Goal: Task Accomplishment & Management: Use online tool/utility

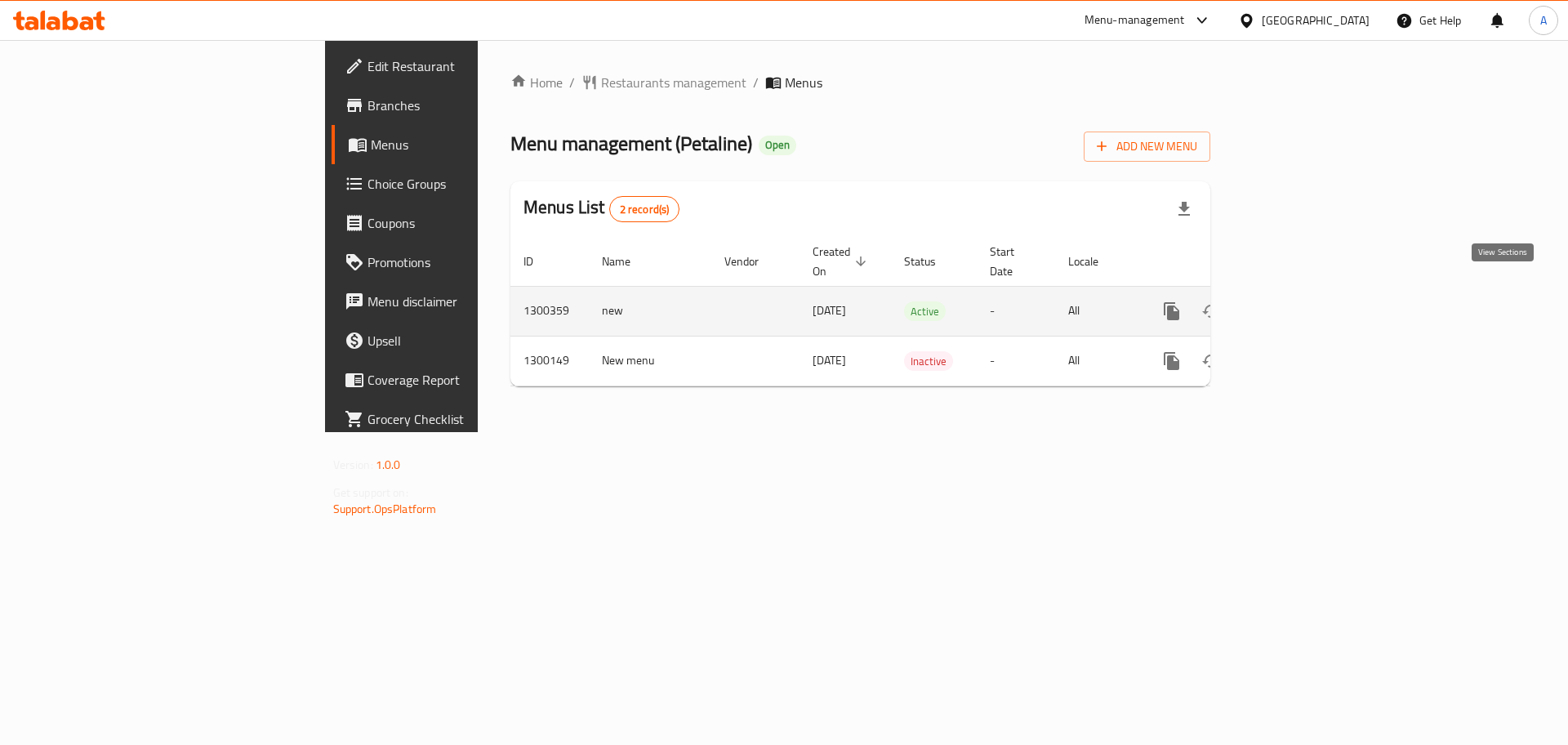
click at [1299, 301] on icon "enhanced table" at bounding box center [1289, 311] width 19 height 19
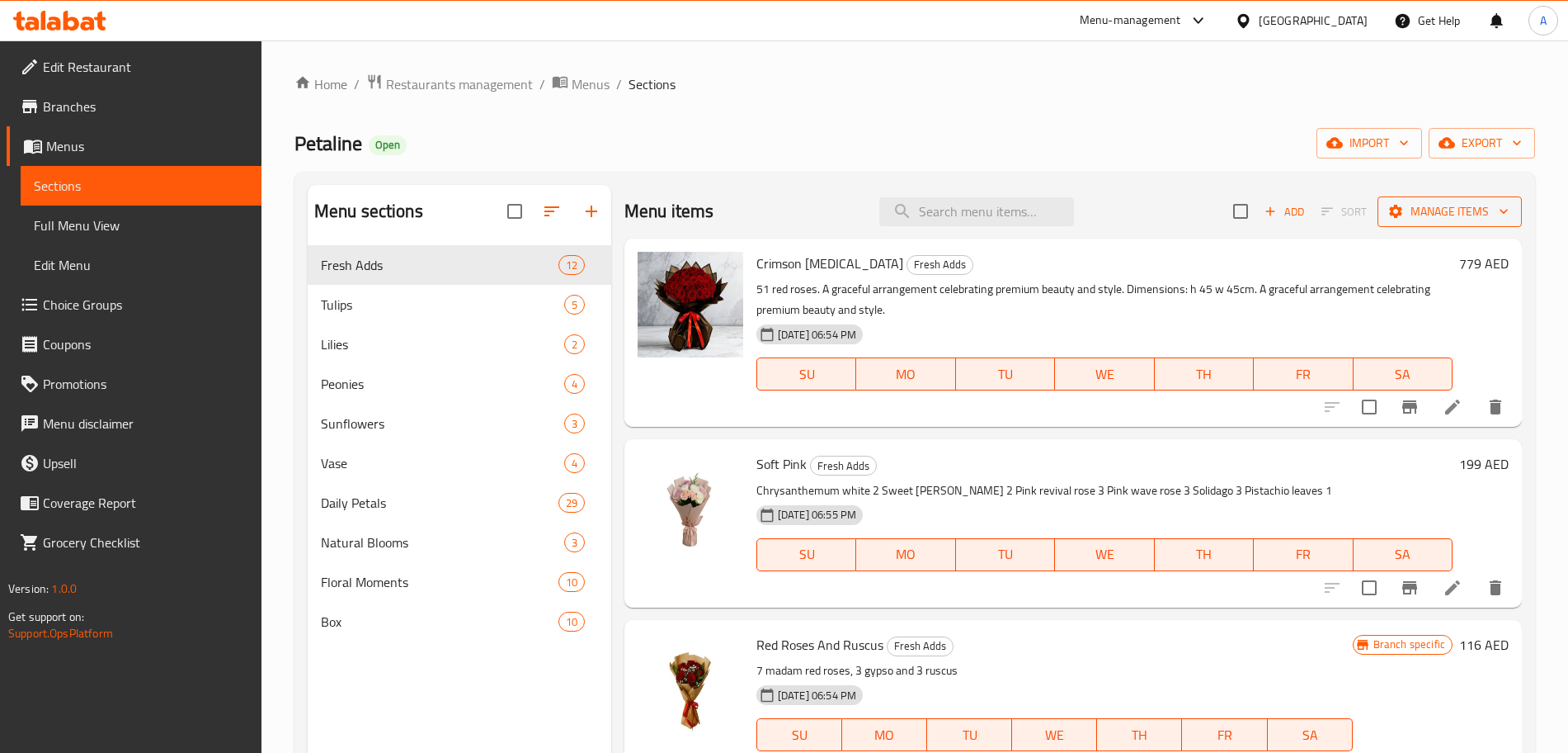
click at [1476, 217] on span "Manage items" at bounding box center [1449, 212] width 118 height 21
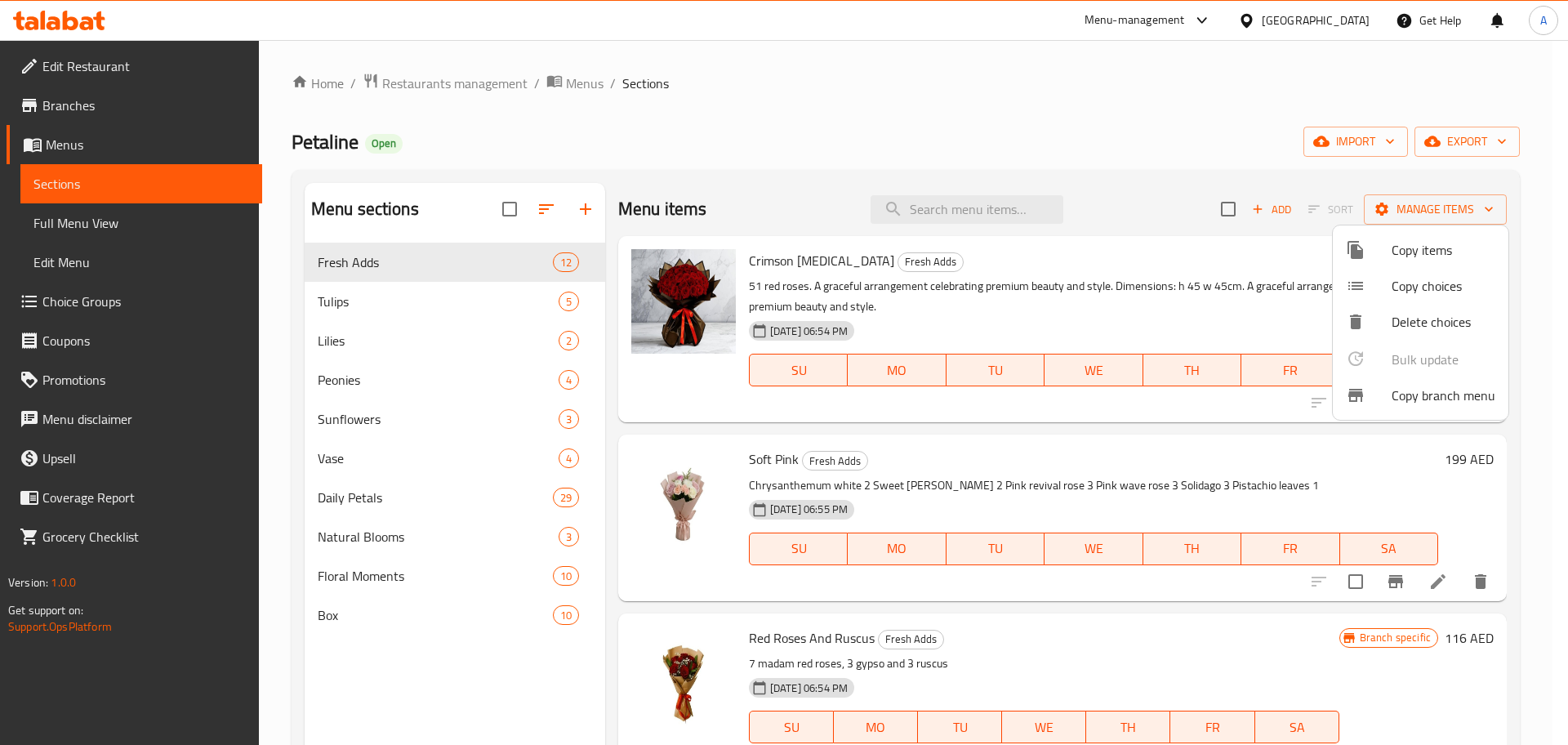
click at [1423, 405] on span "Copy branch menu" at bounding box center [1443, 395] width 104 height 19
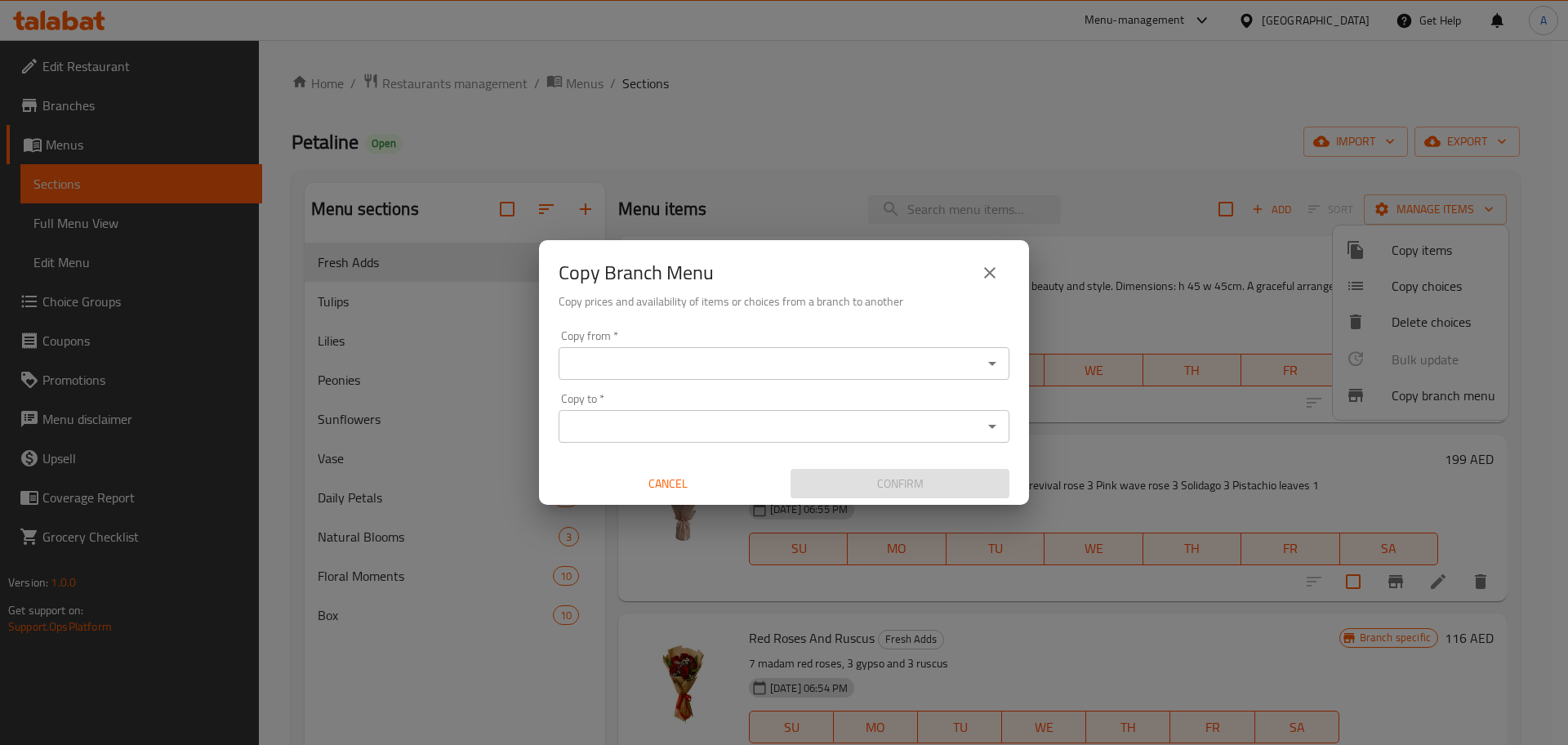
click at [723, 374] on div "Copy from *" at bounding box center [784, 362] width 451 height 32
click at [839, 374] on div "Copy from *" at bounding box center [784, 362] width 451 height 32
click at [989, 360] on icon "Open" at bounding box center [992, 362] width 19 height 19
click at [977, 273] on button "close" at bounding box center [989, 273] width 39 height 39
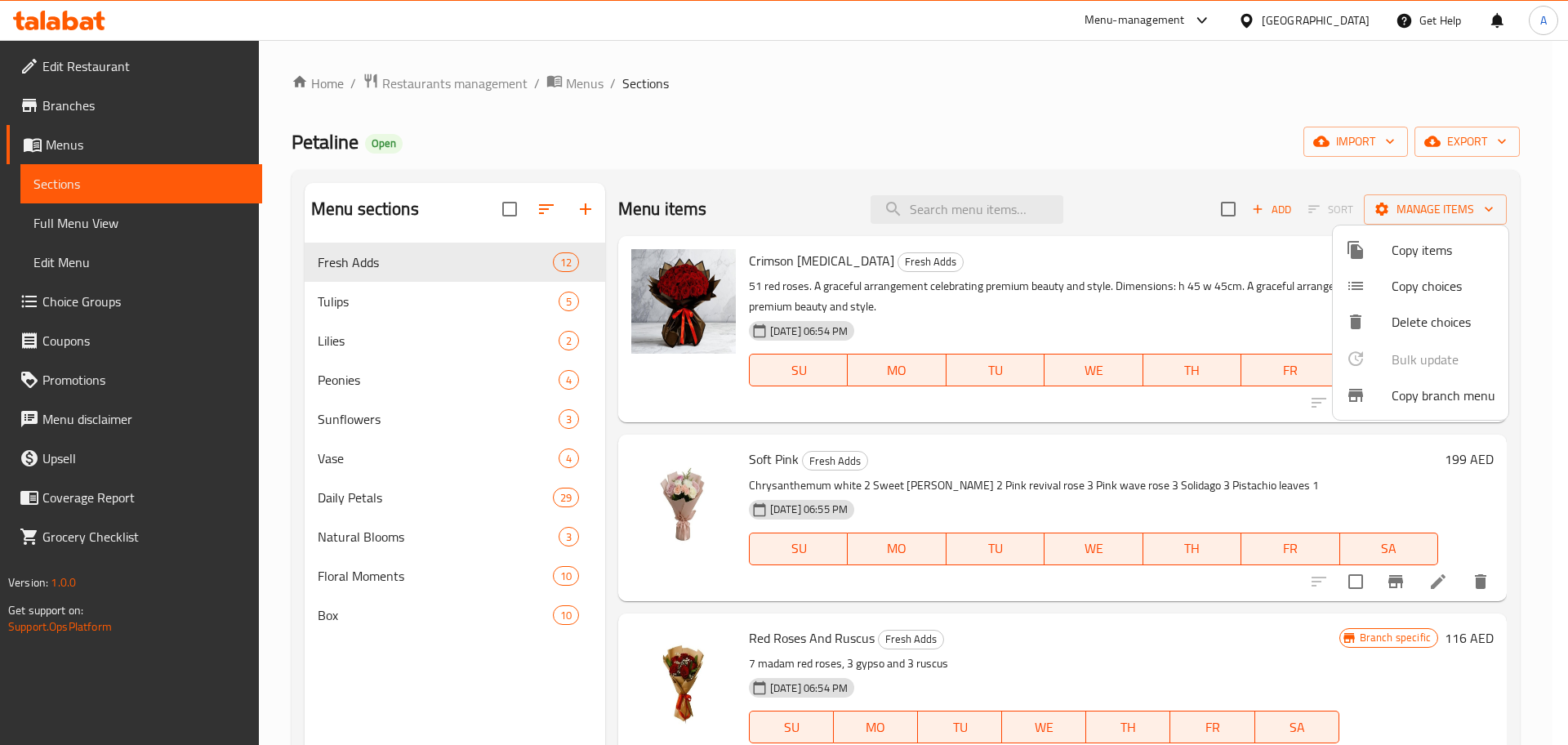
click at [1295, 252] on div at bounding box center [784, 372] width 1568 height 745
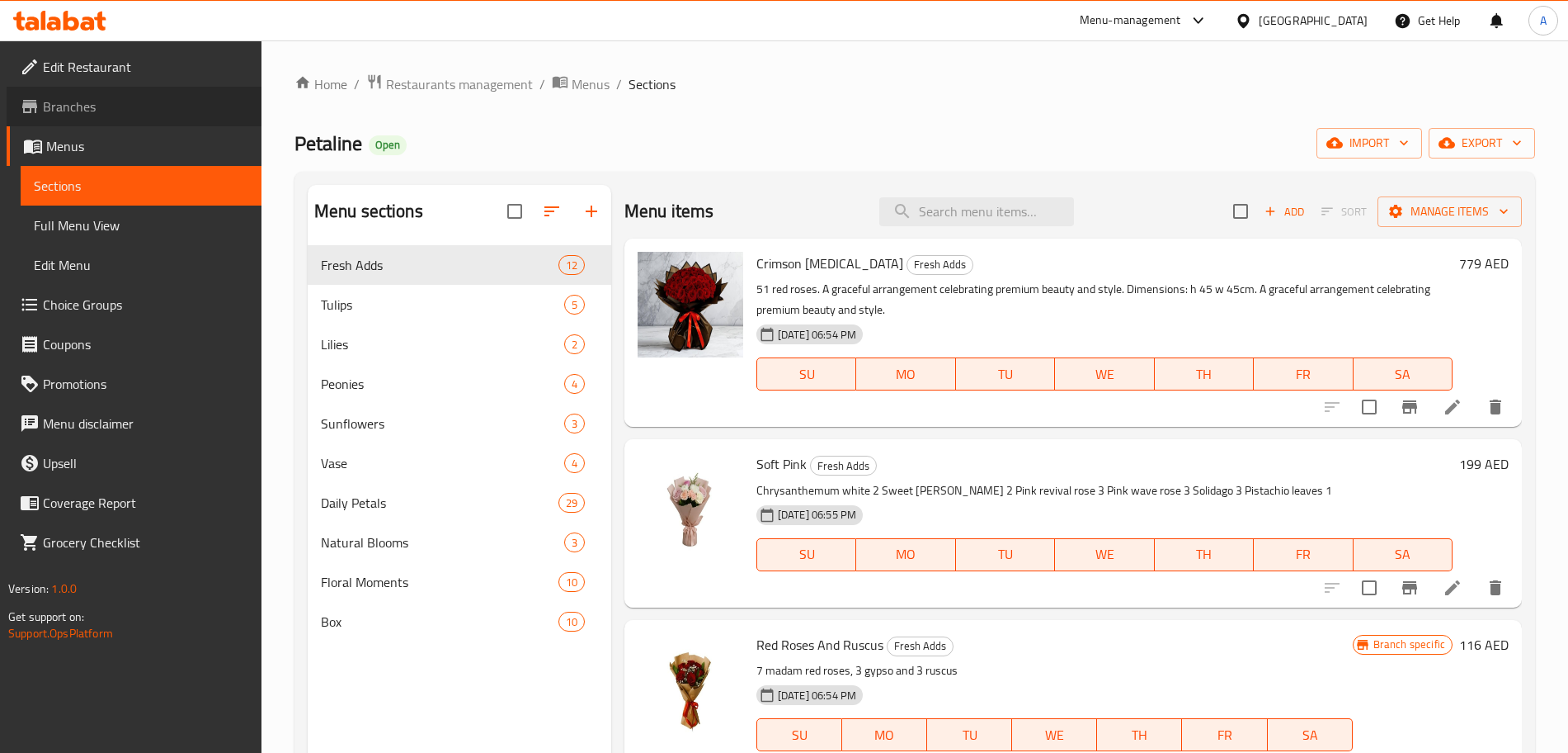
click at [79, 104] on span "Branches" at bounding box center [146, 106] width 205 height 20
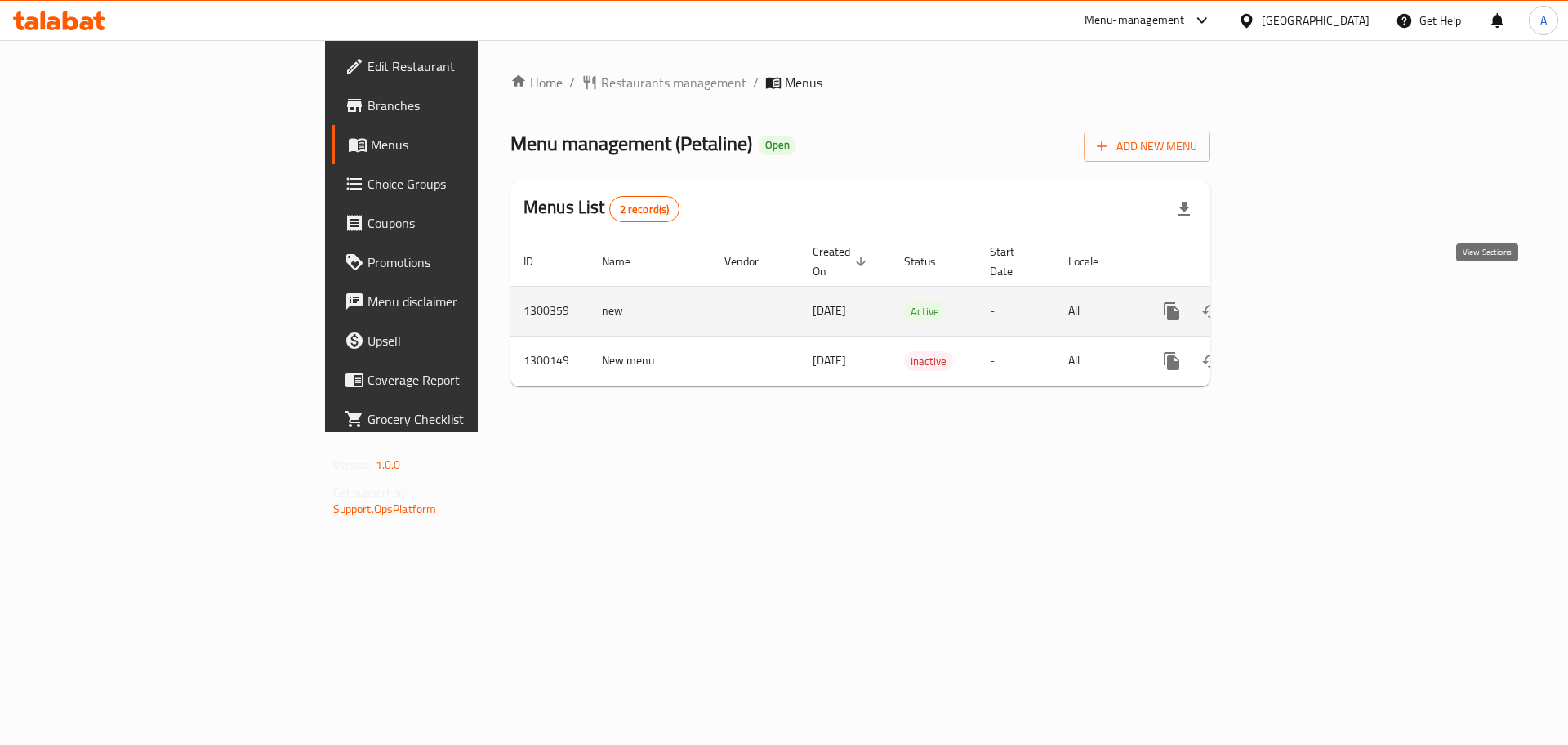
click at [1309, 292] on link "enhanced table" at bounding box center [1289, 311] width 39 height 39
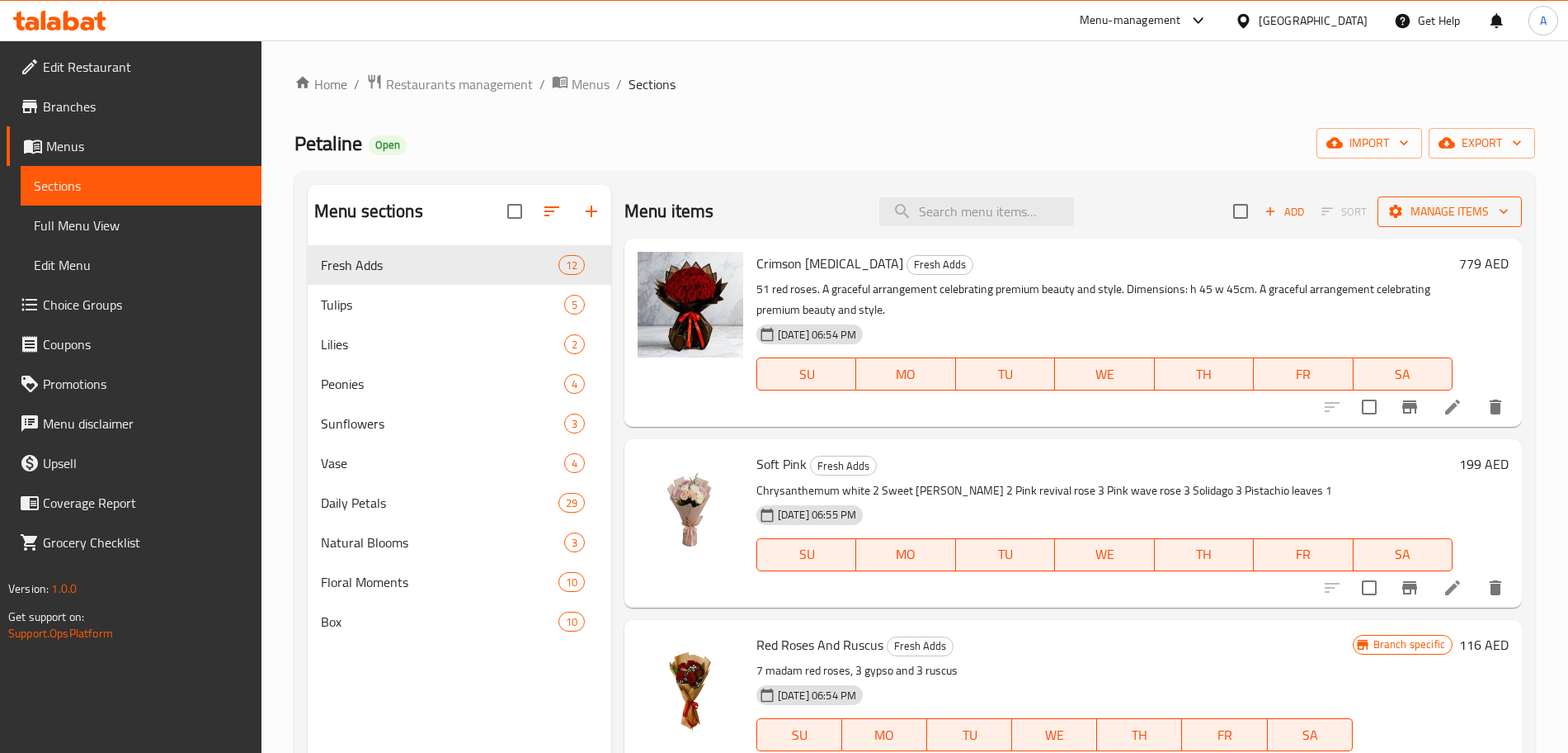
click at [1442, 220] on span "Manage items" at bounding box center [1449, 212] width 118 height 21
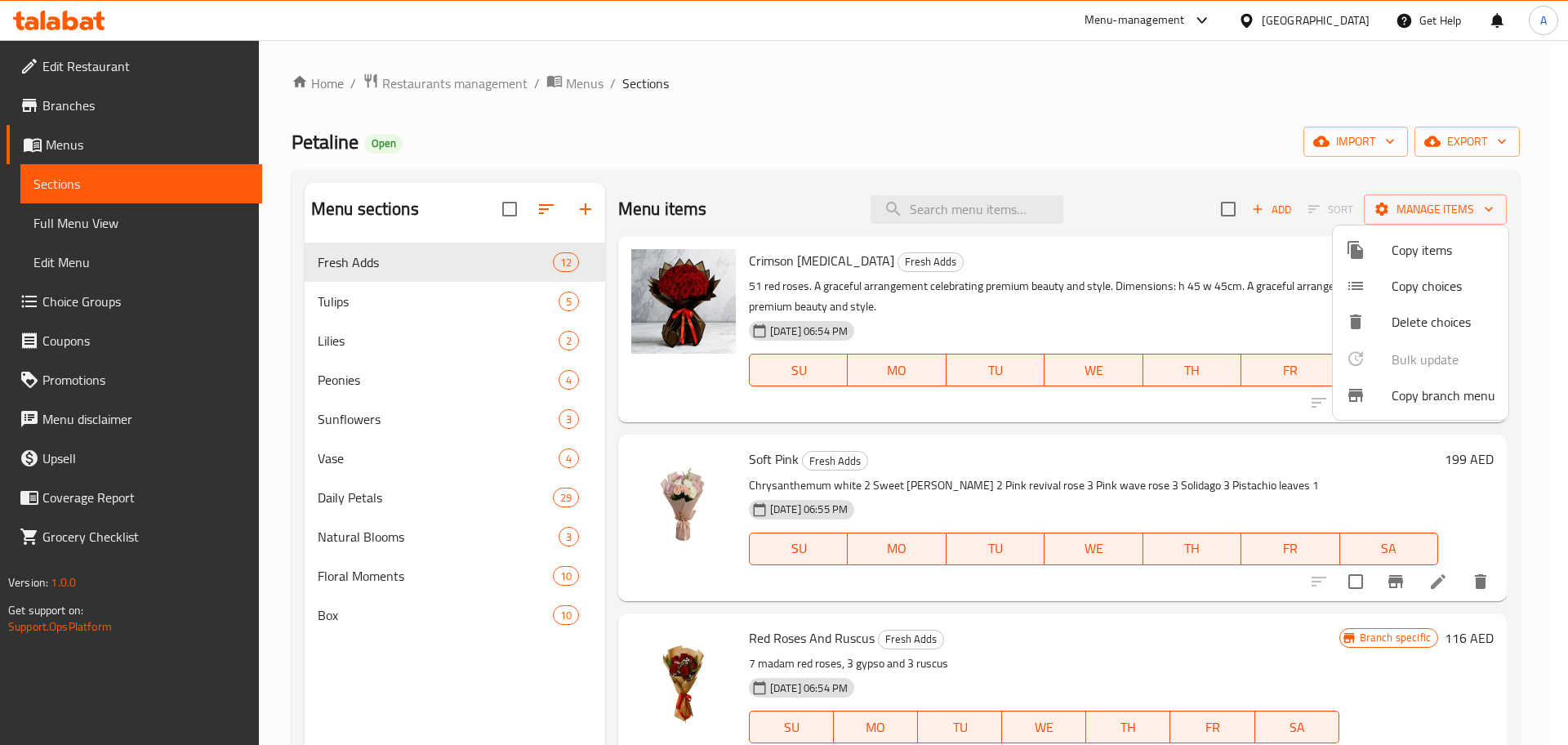
drag, startPoint x: 1419, startPoint y: 396, endPoint x: 1280, endPoint y: 269, distance: 188.3
click at [1283, 275] on div "Copy items Copy choices Delete choices Bulk update 0 Copy branch menu" at bounding box center [784, 372] width 1568 height 745
click at [1412, 212] on div at bounding box center [784, 372] width 1568 height 745
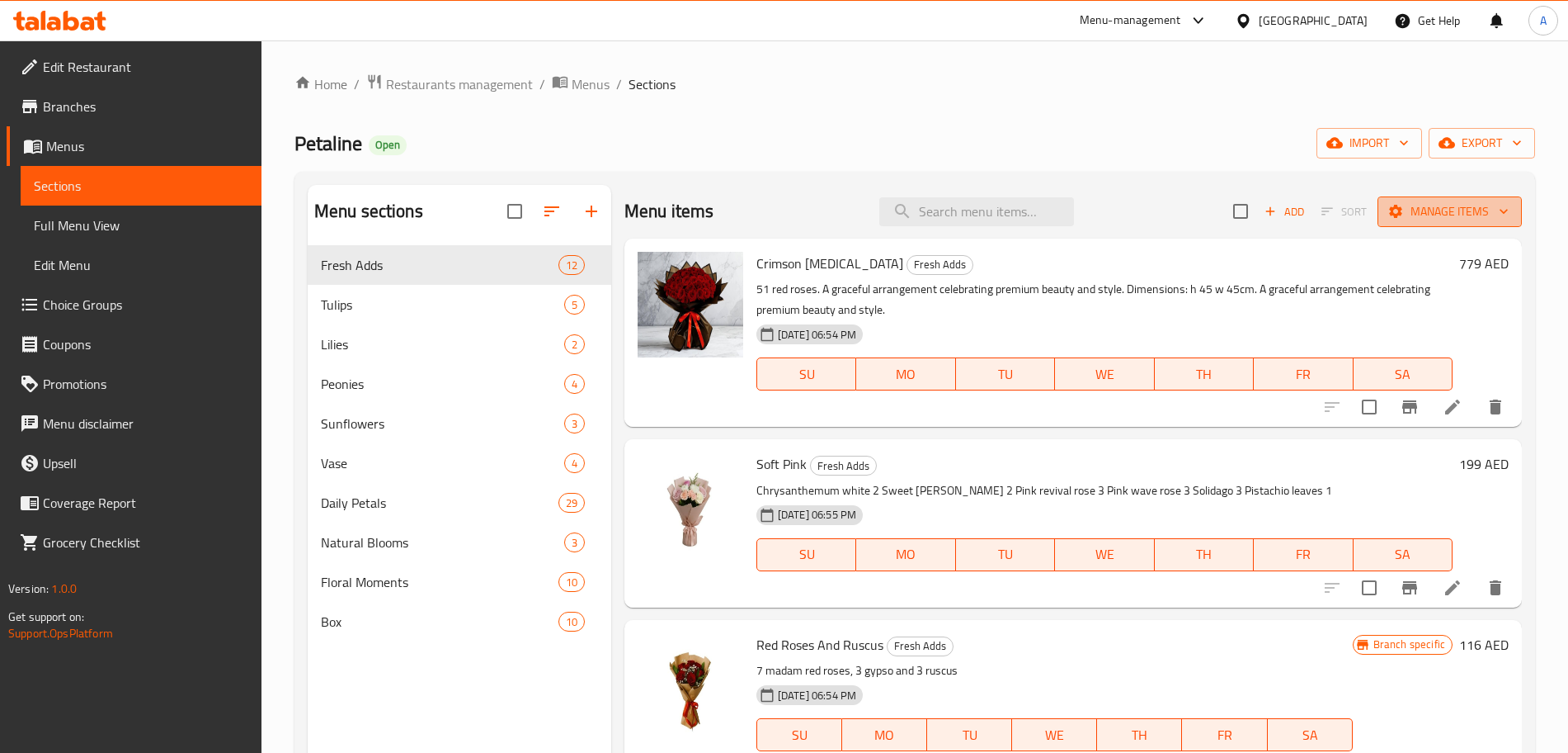
click at [1439, 218] on span "Manage items" at bounding box center [1449, 212] width 118 height 21
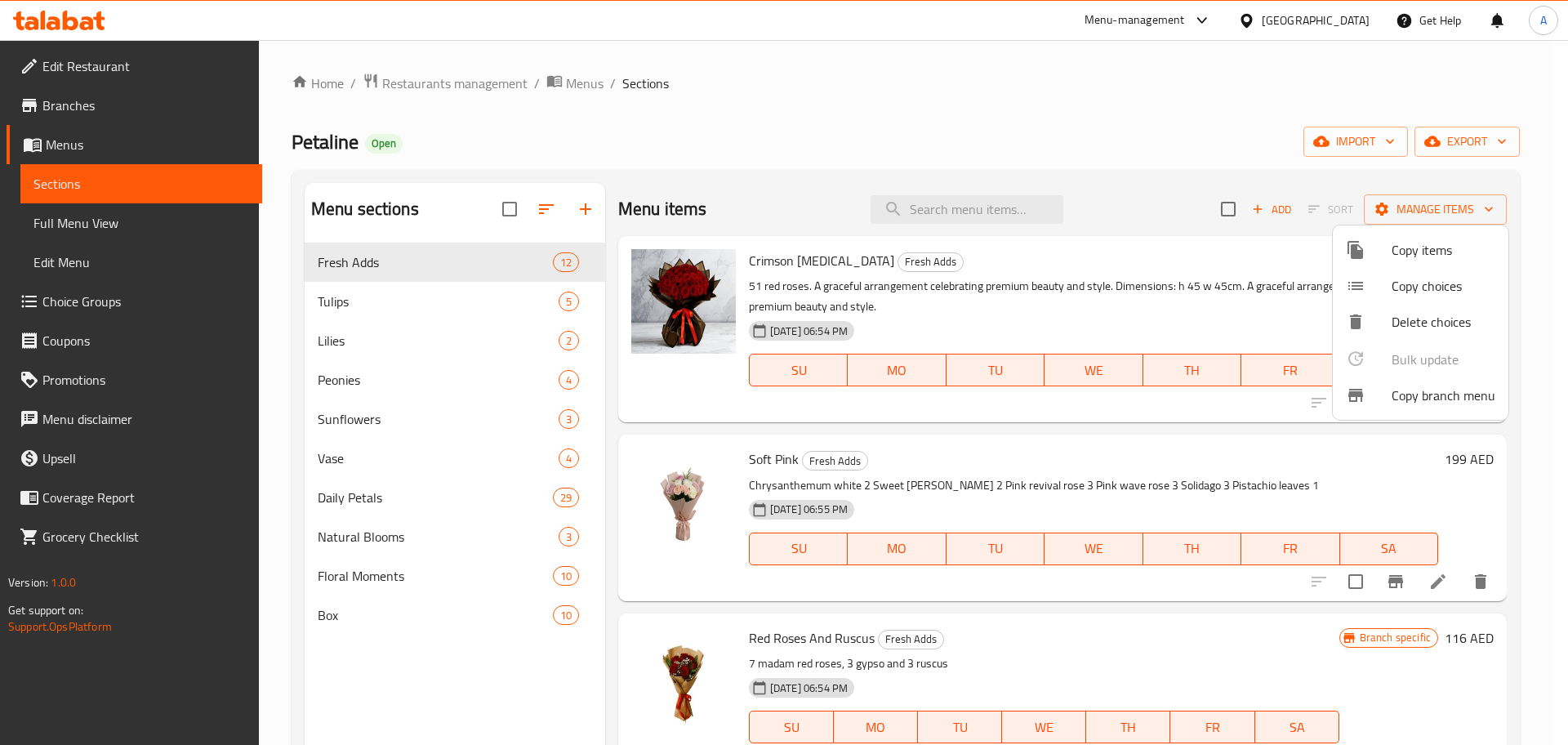
click at [1438, 389] on span "Copy branch menu" at bounding box center [1443, 395] width 104 height 19
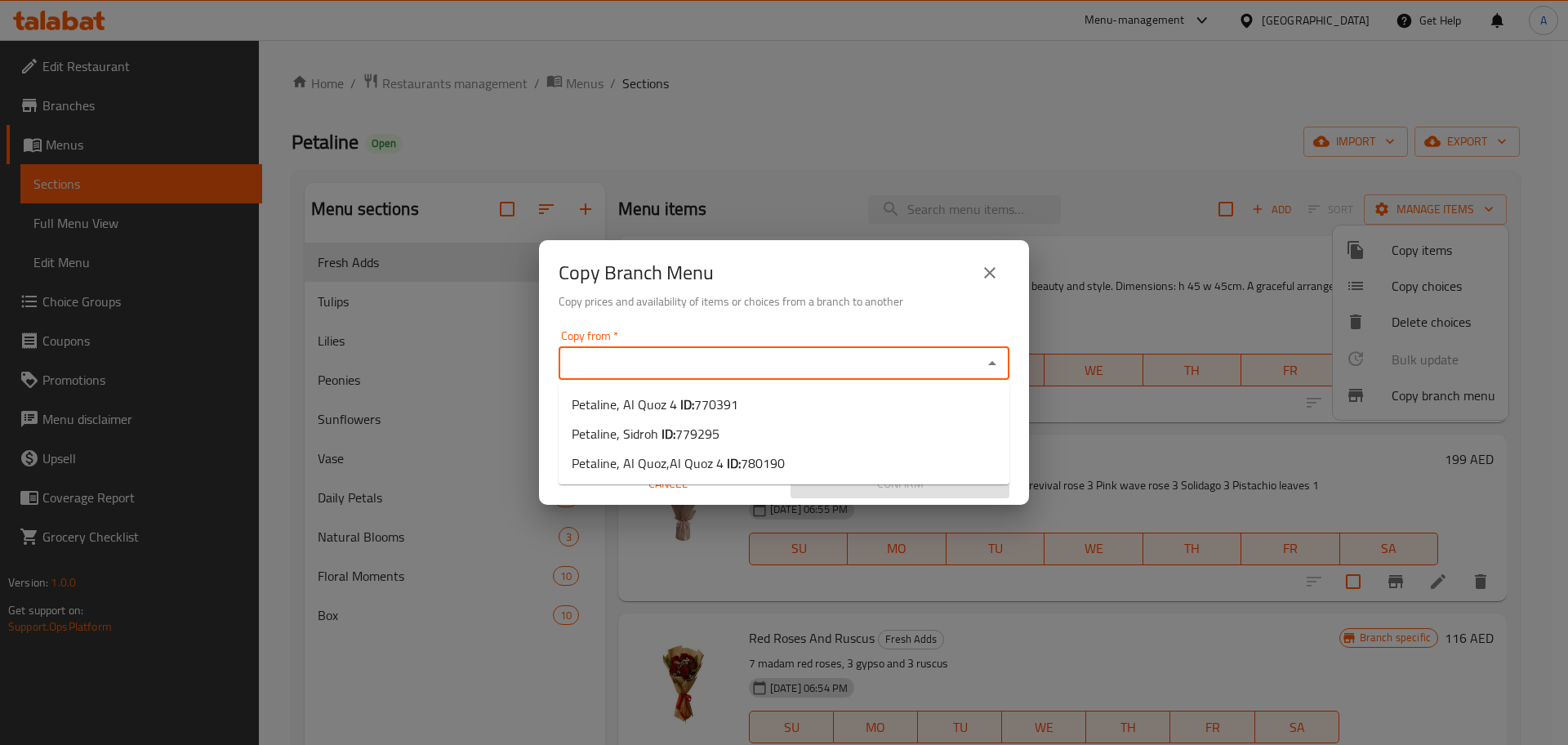
click at [976, 360] on input "Copy from   *" at bounding box center [770, 363] width 414 height 23
click at [682, 443] on span "779295" at bounding box center [697, 434] width 44 height 24
type input "Petaline, Sidroh"
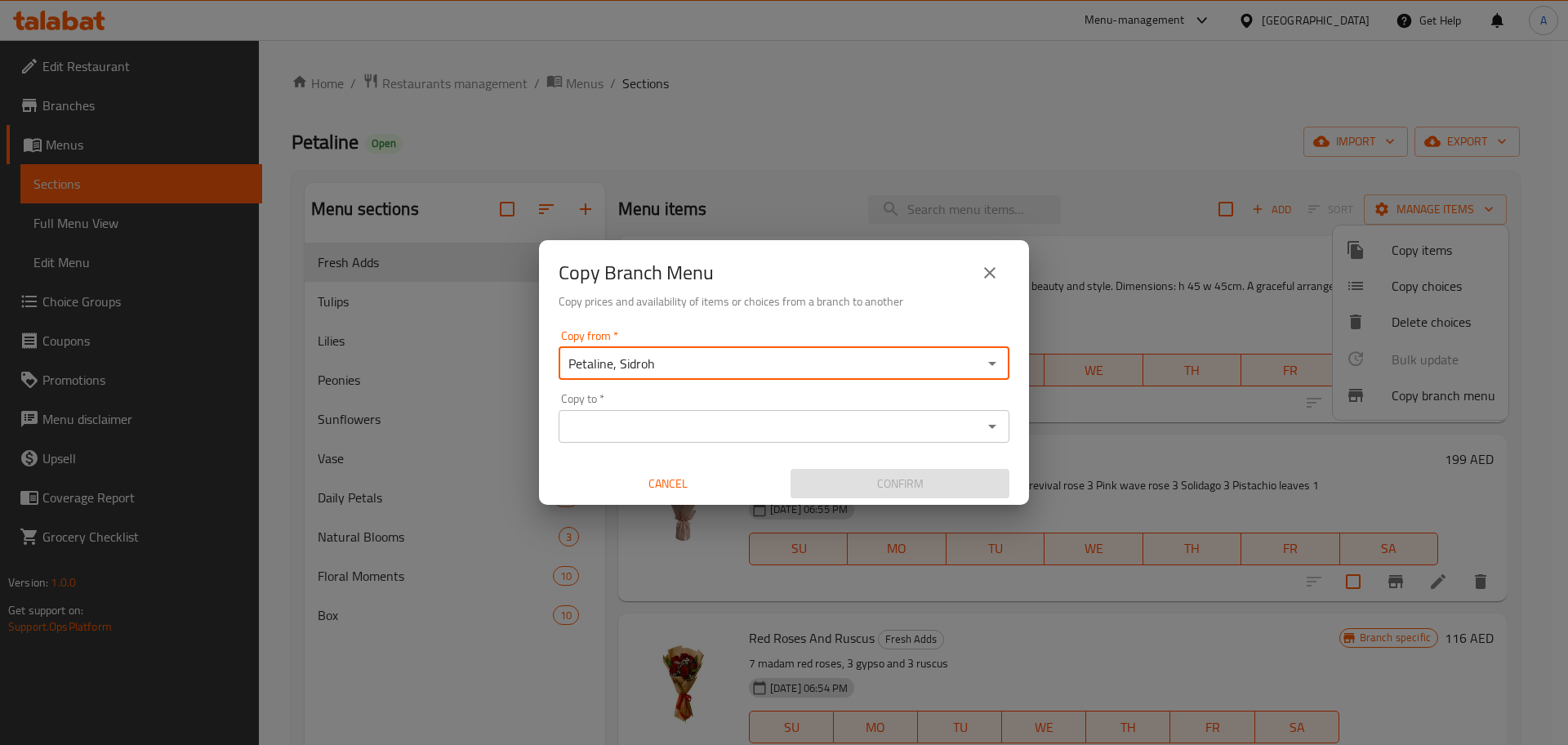
click at [795, 377] on div "Petaline, Sidroh Copy from *" at bounding box center [784, 362] width 451 height 32
click at [1000, 371] on icon "Open" at bounding box center [992, 362] width 19 height 19
click at [752, 372] on input "Petaline, Sidroh" at bounding box center [770, 363] width 414 height 23
click at [750, 438] on div "Copy to *" at bounding box center [784, 425] width 451 height 32
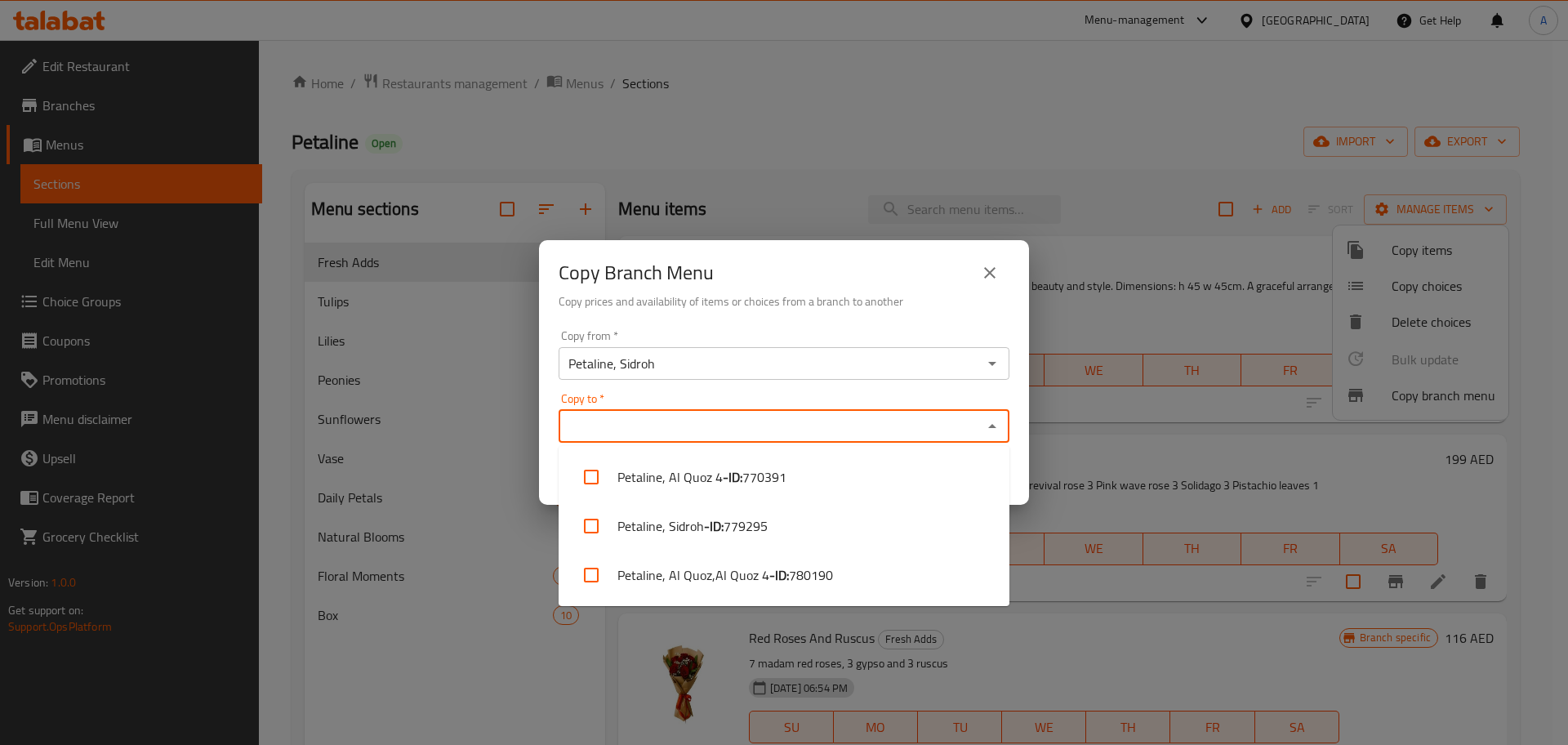
click at [975, 424] on input "Copy to   *" at bounding box center [770, 426] width 414 height 23
click at [835, 577] on li "Petaline, Al Quoz,Al Quoz 4 - ID: 780190" at bounding box center [784, 574] width 451 height 49
checkbox input "true"
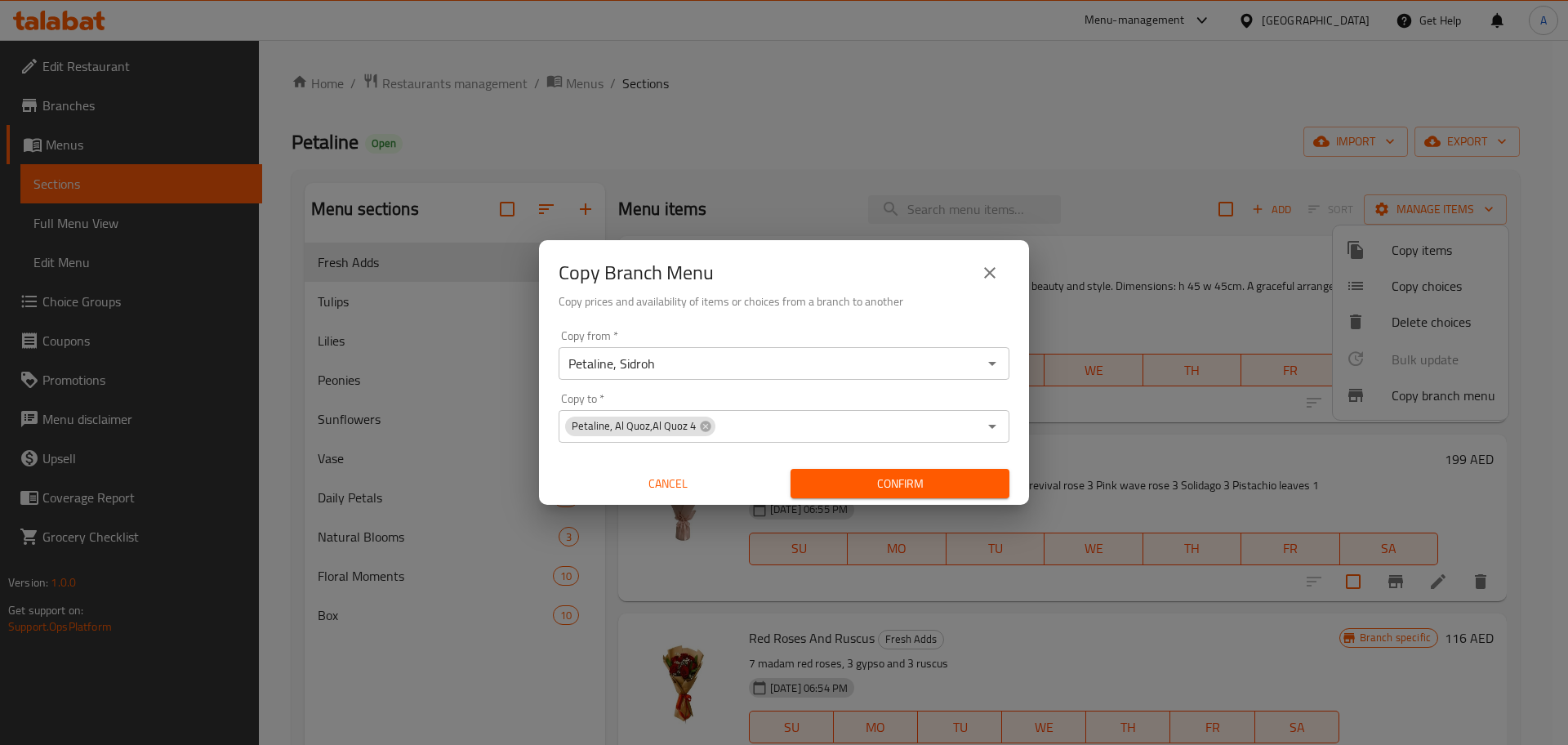
click at [987, 382] on div "Copy from   * Petaline, Sidroh Copy from * Copy to   * Petaline, Al Quoz,Al Quo…" at bounding box center [784, 414] width 490 height 182
click at [935, 480] on span "Confirm" at bounding box center [900, 483] width 192 height 20
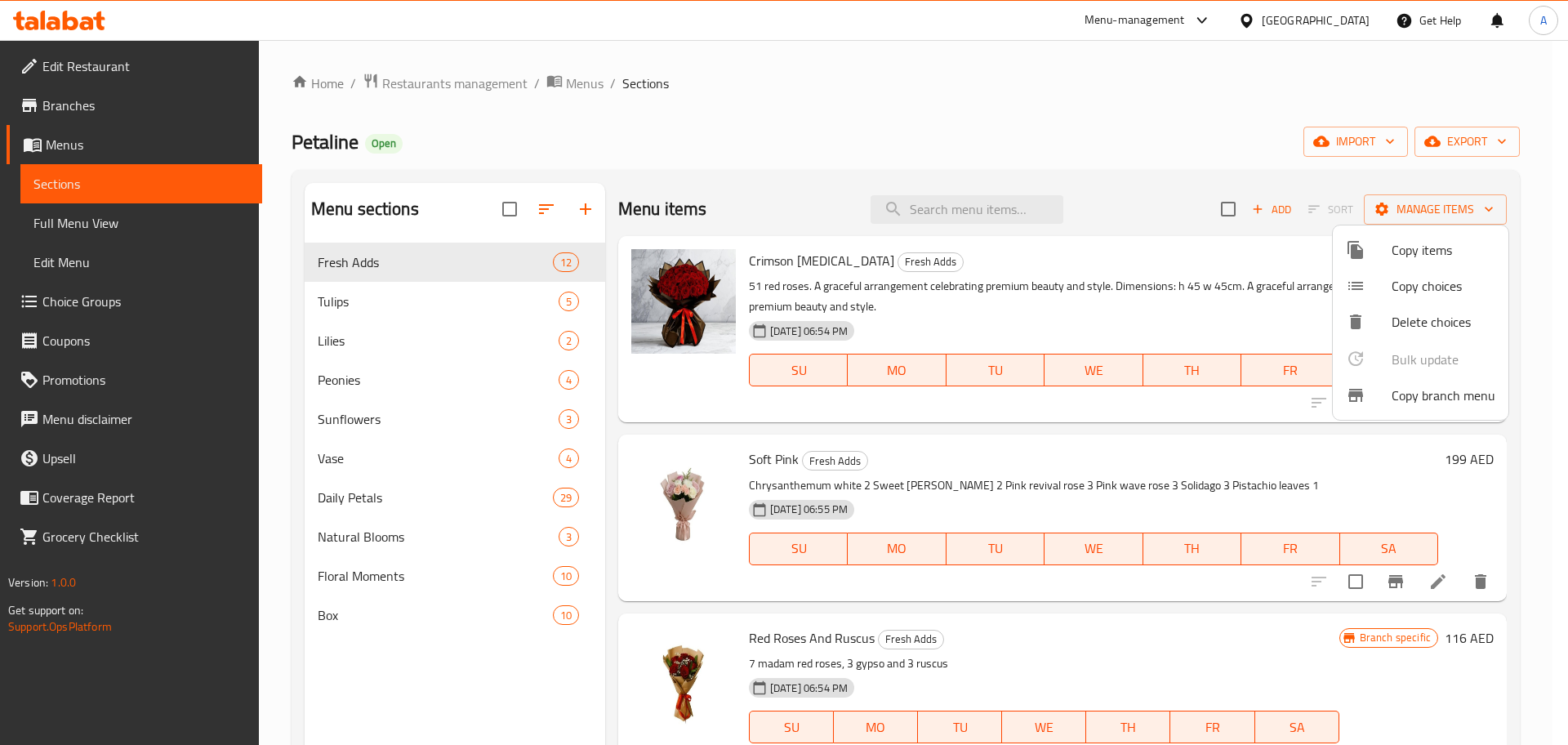
click at [72, 98] on div at bounding box center [784, 372] width 1568 height 745
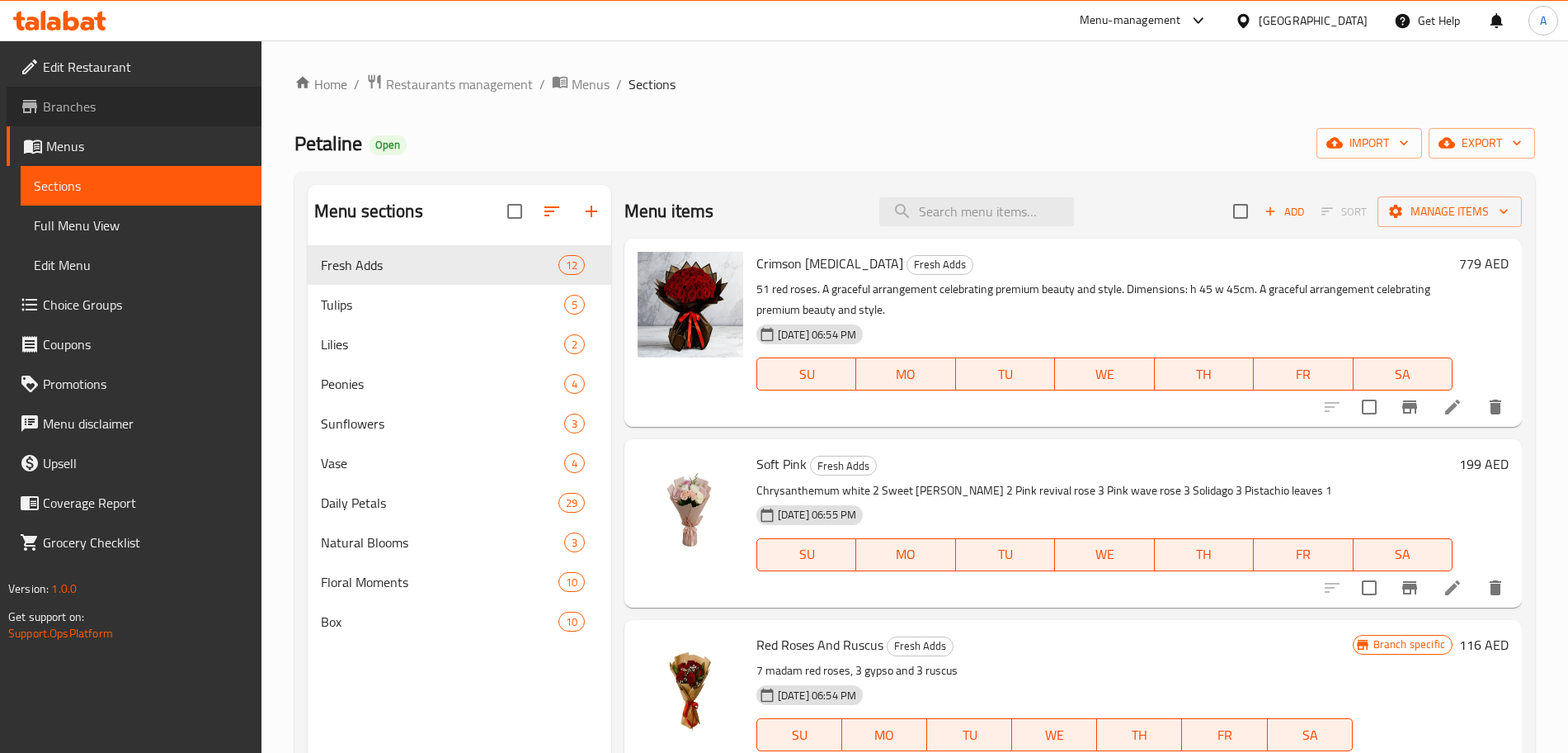
click at [74, 111] on span "Branches" at bounding box center [146, 106] width 205 height 20
